Goal: Task Accomplishment & Management: Use online tool/utility

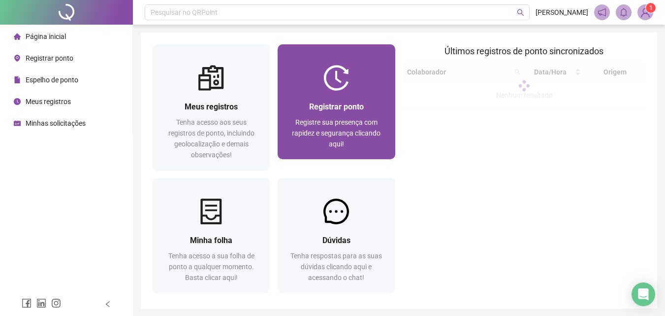
click at [361, 110] on span "Registrar ponto" at bounding box center [336, 106] width 55 height 9
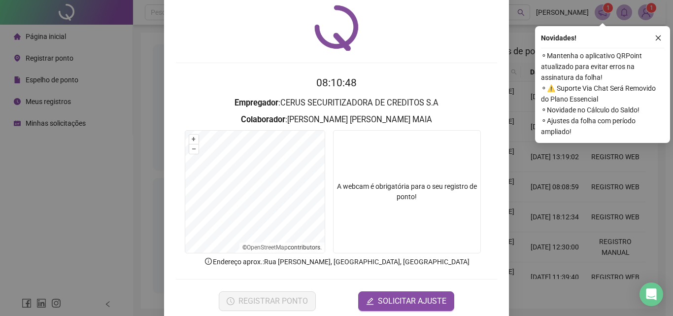
scroll to position [47, 0]
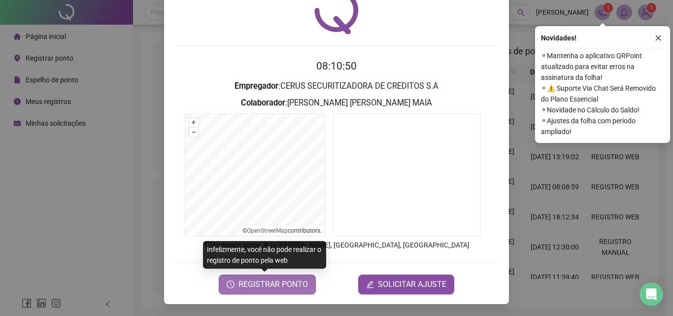
click at [251, 284] on span "REGISTRAR PONTO" at bounding box center [272, 284] width 69 height 12
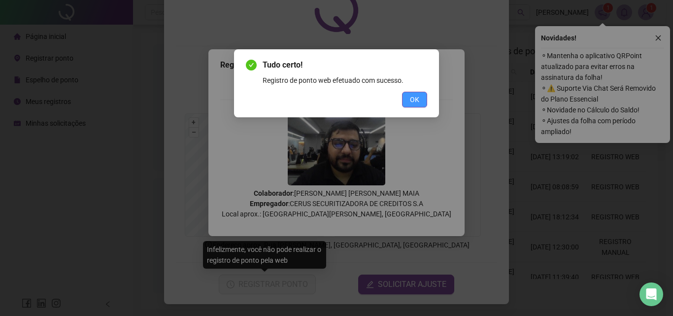
click at [412, 95] on span "OK" at bounding box center [414, 99] width 9 height 11
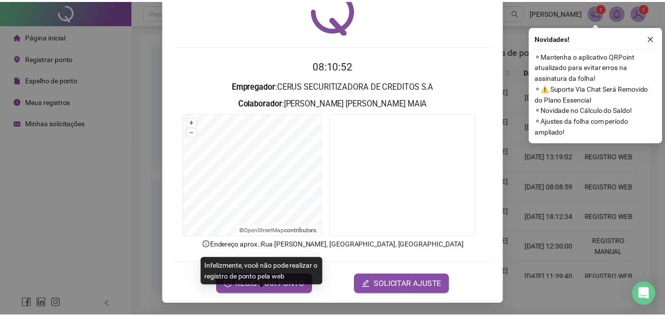
scroll to position [0, 0]
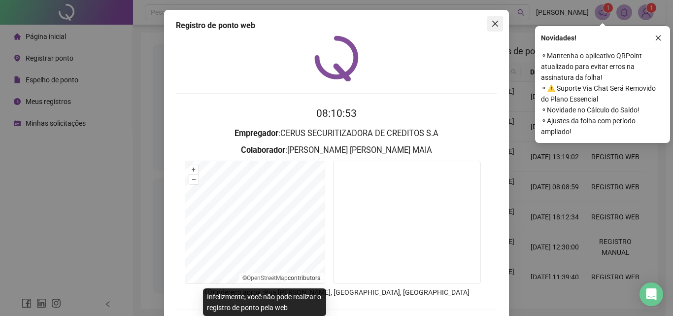
click at [492, 19] on button "Close" at bounding box center [495, 24] width 16 height 16
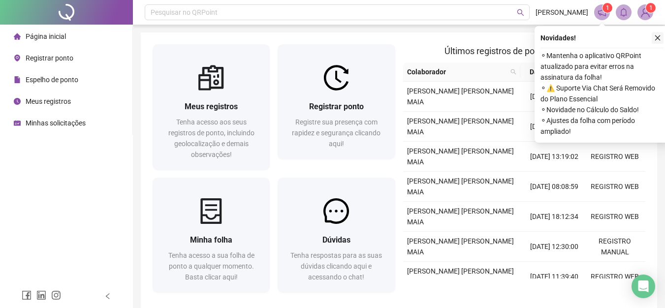
click at [657, 37] on icon "close" at bounding box center [658, 37] width 7 height 7
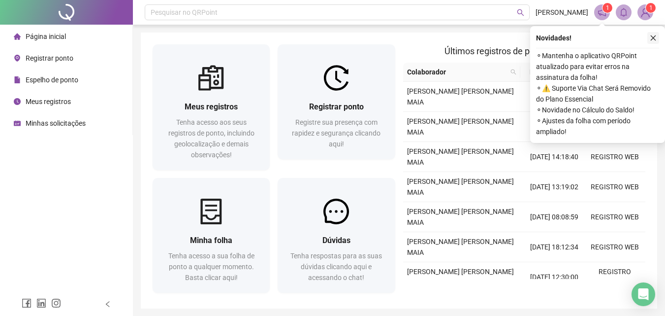
click at [651, 38] on icon "close" at bounding box center [653, 37] width 7 height 7
